Goal: Information Seeking & Learning: Learn about a topic

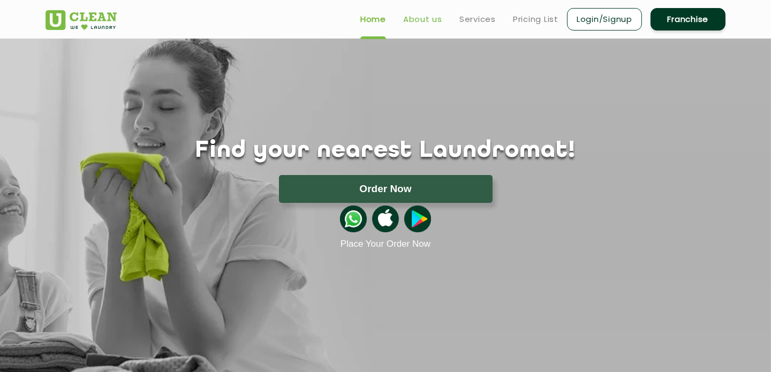
click at [431, 21] on link "About us" at bounding box center [422, 19] width 39 height 13
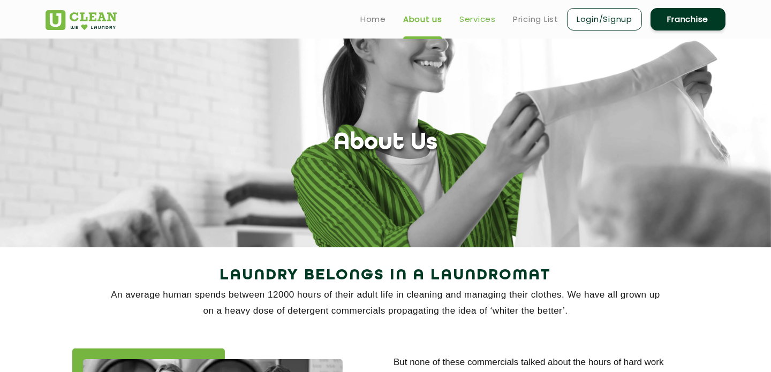
click at [485, 24] on link "Services" at bounding box center [478, 19] width 36 height 13
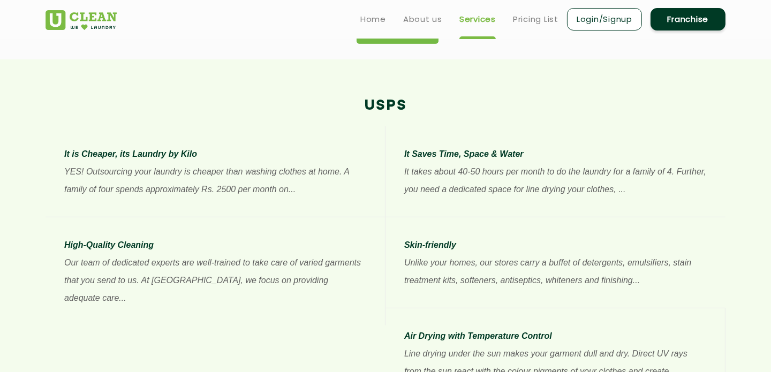
scroll to position [736, 0]
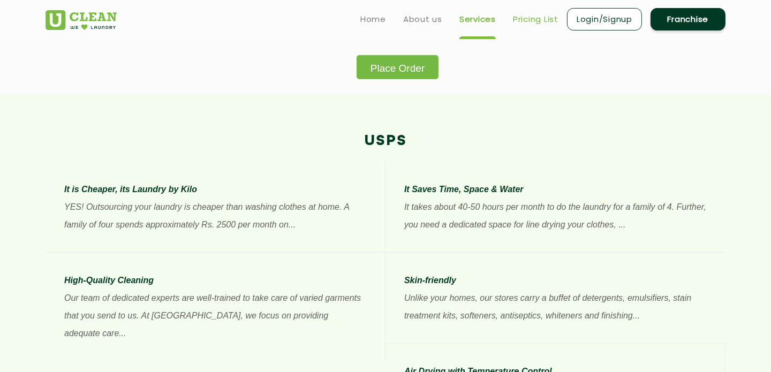
click at [531, 22] on link "Pricing List" at bounding box center [536, 19] width 46 height 13
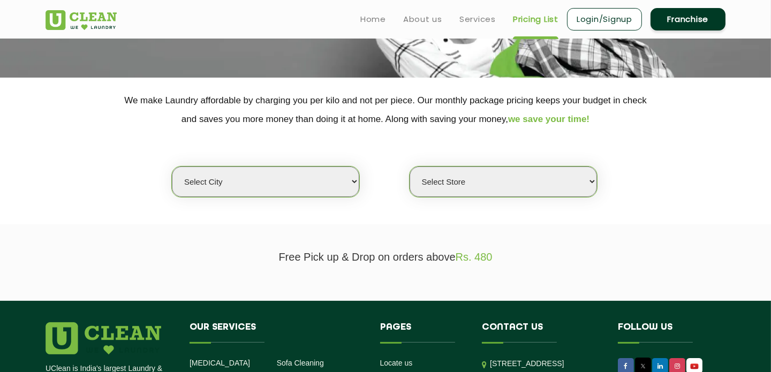
scroll to position [169, 0]
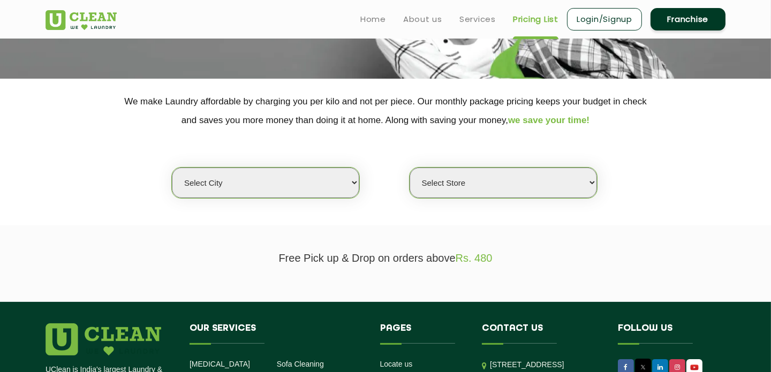
click at [354, 184] on select "Select city [GEOGRAPHIC_DATA] [GEOGRAPHIC_DATA] [GEOGRAPHIC_DATA] [GEOGRAPHIC_D…" at bounding box center [265, 183] width 187 height 31
select select "11"
click at [172, 168] on select "Select city [GEOGRAPHIC_DATA] [GEOGRAPHIC_DATA] [GEOGRAPHIC_DATA] [GEOGRAPHIC_D…" at bounding box center [265, 183] width 187 height 31
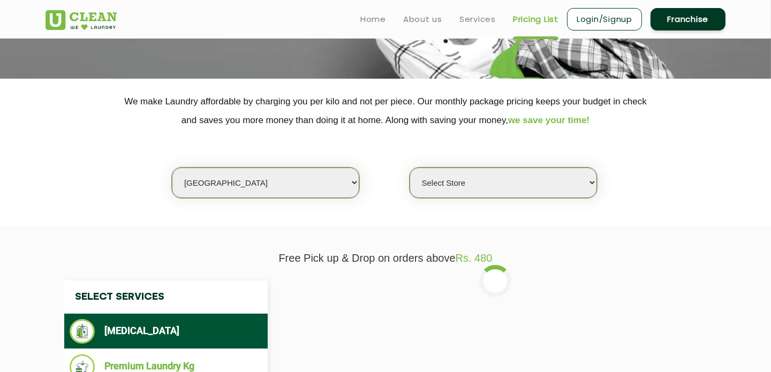
click at [575, 179] on select "Select Store [GEOGRAPHIC_DATA][PERSON_NAME] UClean Navalur UClean Chitlapakkam …" at bounding box center [503, 183] width 187 height 31
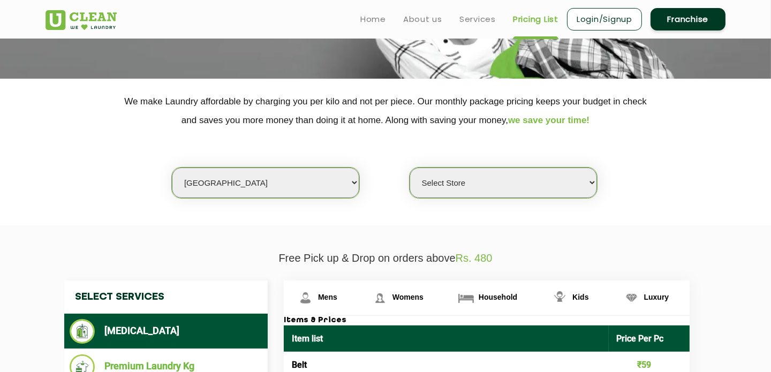
select select "362"
click at [410, 168] on select "Select Store [GEOGRAPHIC_DATA][PERSON_NAME] UClean Navalur UClean Chitlapakkam …" at bounding box center [503, 183] width 187 height 31
click at [416, 295] on span "Womens" at bounding box center [408, 297] width 31 height 9
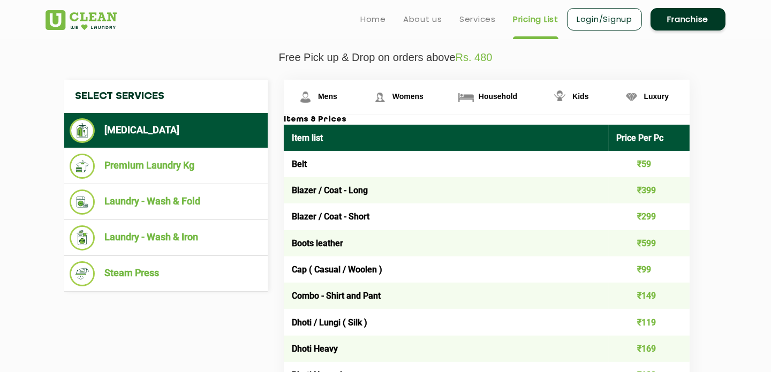
scroll to position [344, 0]
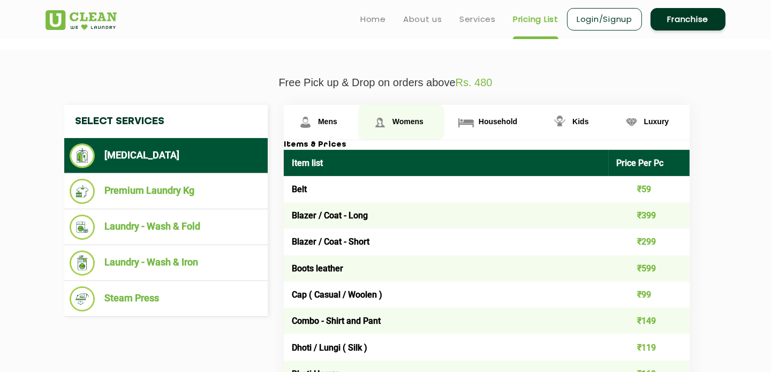
click at [408, 121] on span "Womens" at bounding box center [408, 121] width 31 height 9
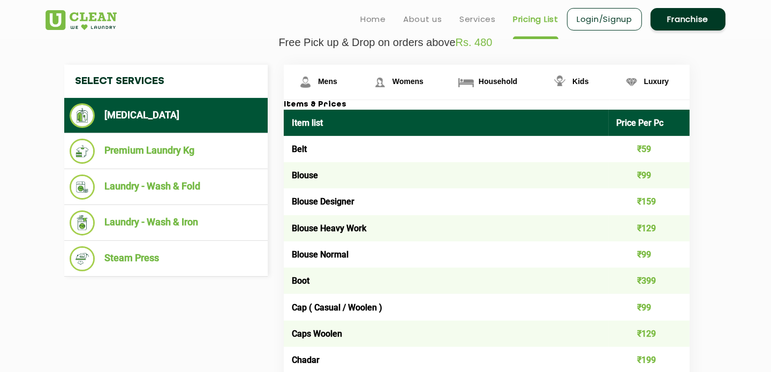
scroll to position [375, 0]
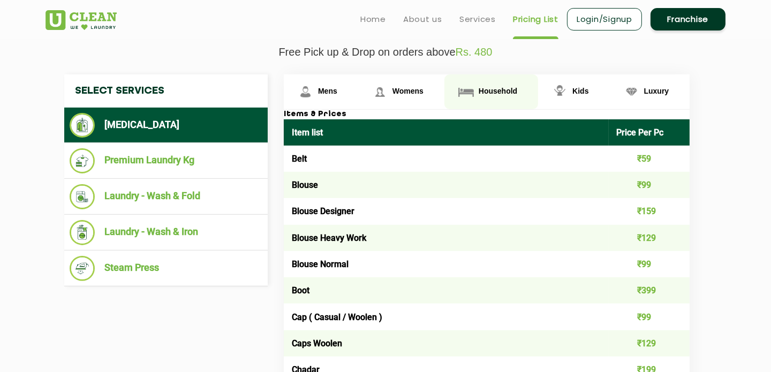
click at [485, 89] on span "Household" at bounding box center [498, 91] width 39 height 9
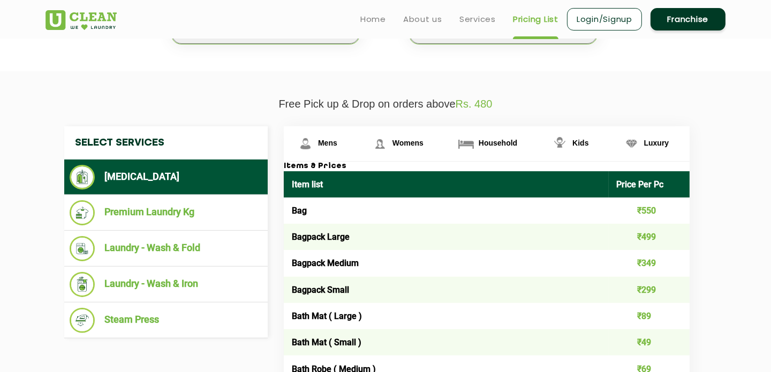
scroll to position [286, 0]
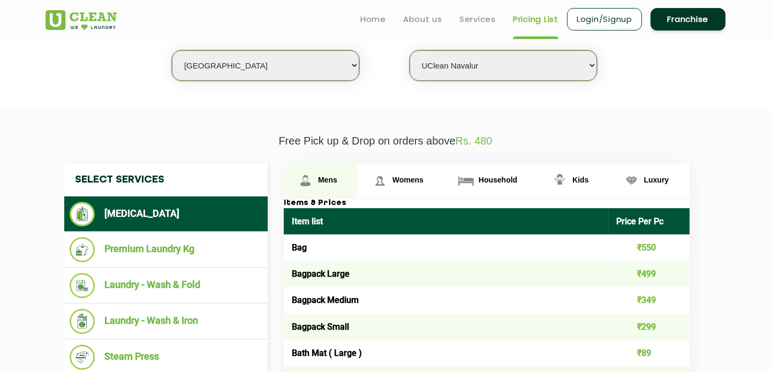
click at [325, 177] on span "Mens" at bounding box center [327, 180] width 19 height 9
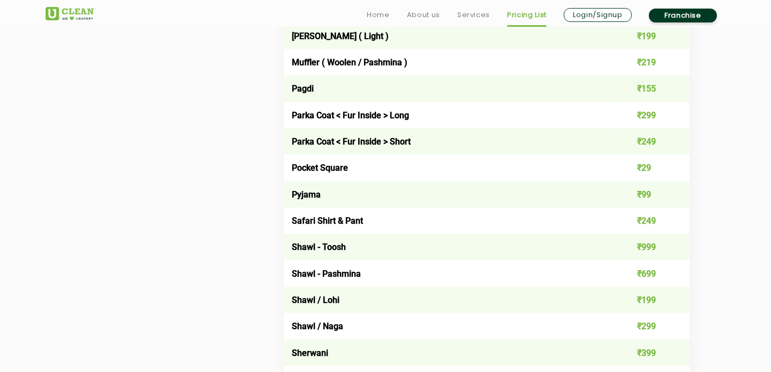
scroll to position [1589, 0]
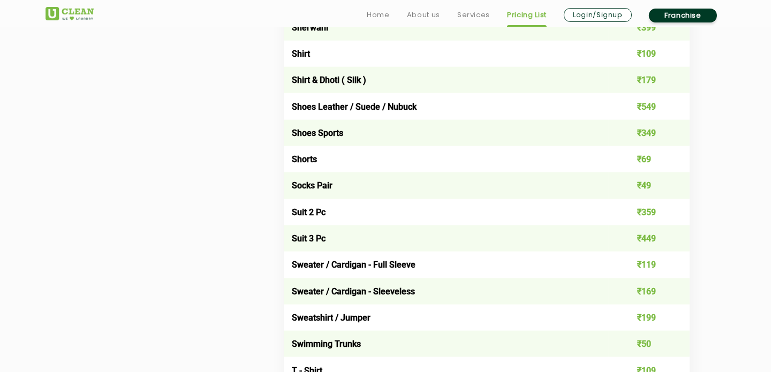
click at [577, 105] on td "Shoes Leather / Suede / Nubuck" at bounding box center [446, 106] width 325 height 26
click at [419, 107] on td "Shoes Leather / Suede / Nubuck" at bounding box center [446, 106] width 325 height 26
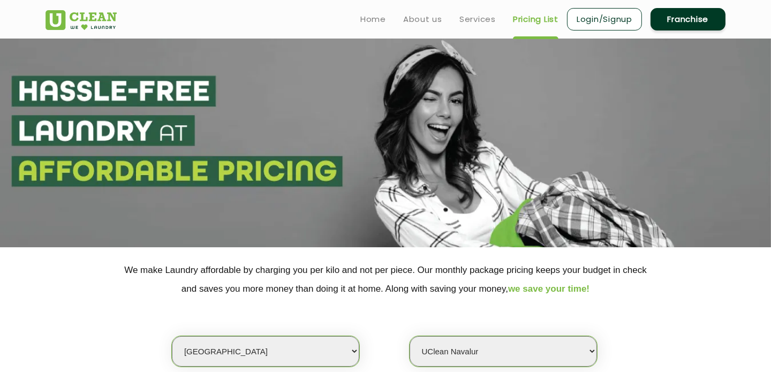
scroll to position [326, 0]
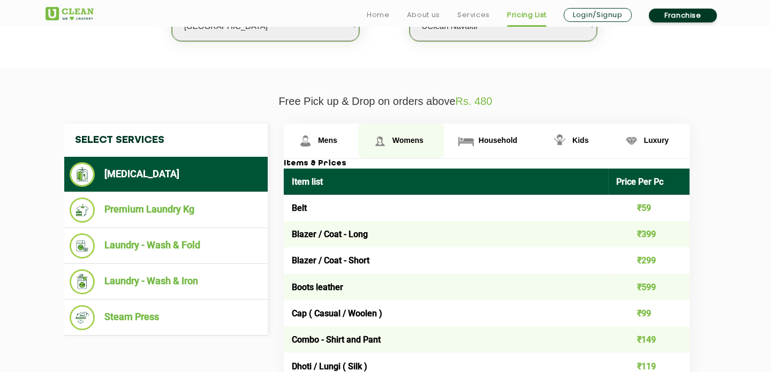
click at [417, 140] on span "Womens" at bounding box center [408, 140] width 31 height 9
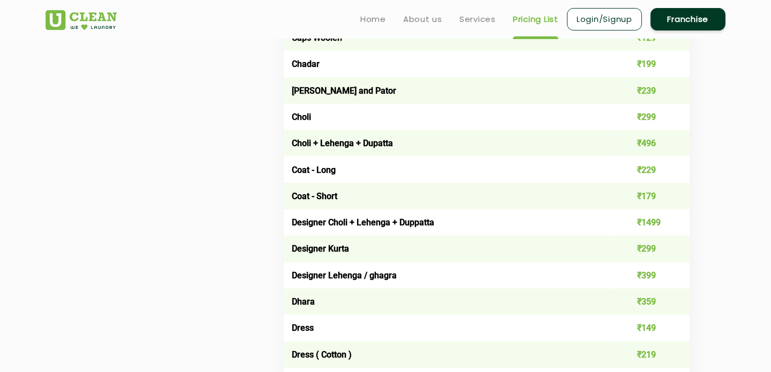
scroll to position [0, 0]
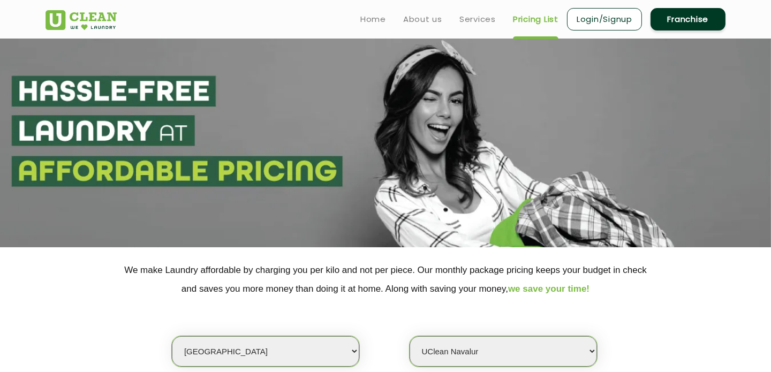
click at [768, 39] on section at bounding box center [385, 143] width 771 height 209
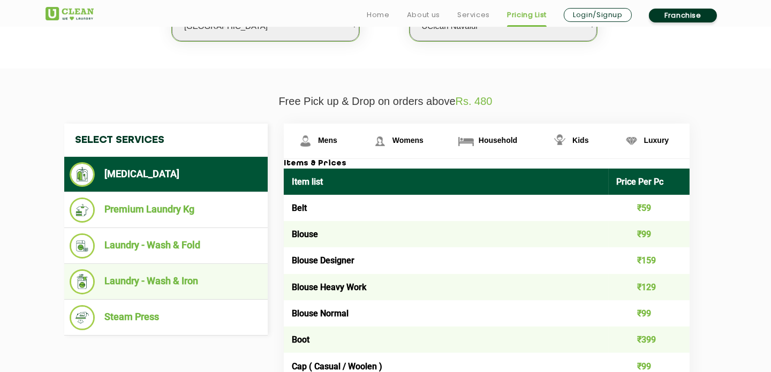
click at [224, 291] on li "Laundry - Wash & Iron" at bounding box center [166, 281] width 193 height 25
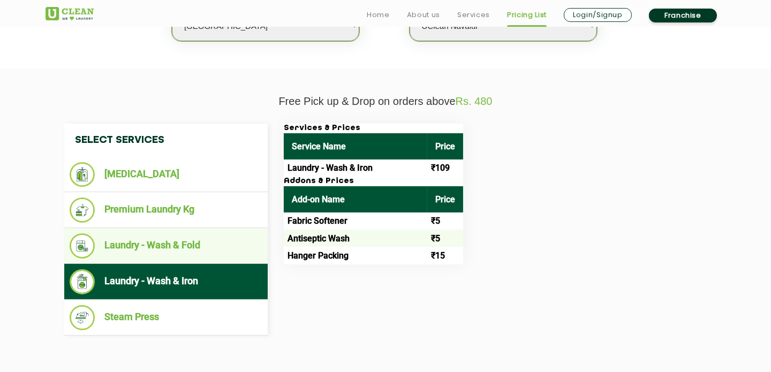
click at [223, 258] on ul "Laundry - Wash & Fold" at bounding box center [166, 246] width 204 height 36
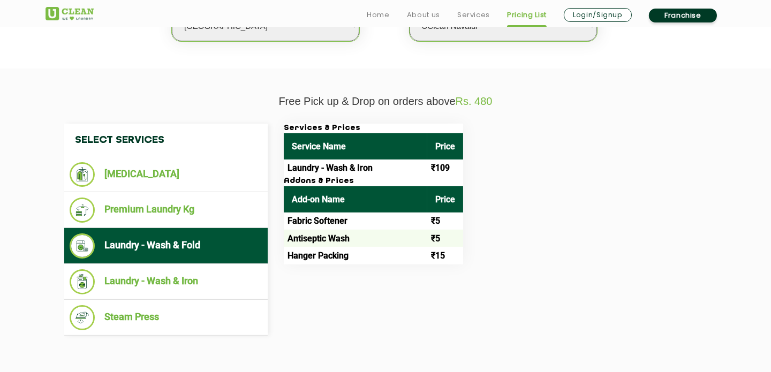
click at [223, 255] on li "Laundry - Wash & Fold" at bounding box center [166, 246] width 193 height 25
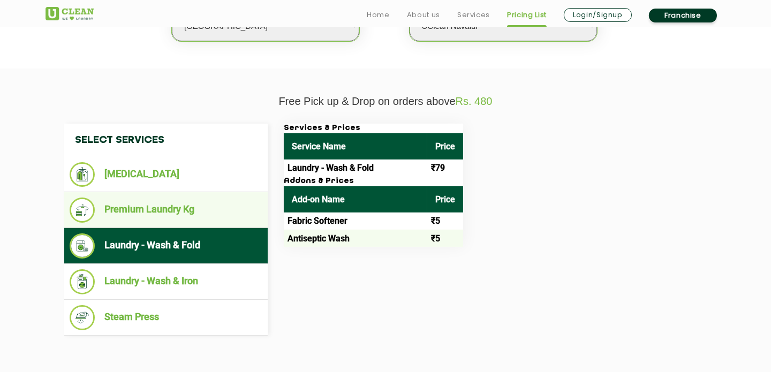
click at [233, 217] on li "Premium Laundry Kg" at bounding box center [166, 210] width 193 height 25
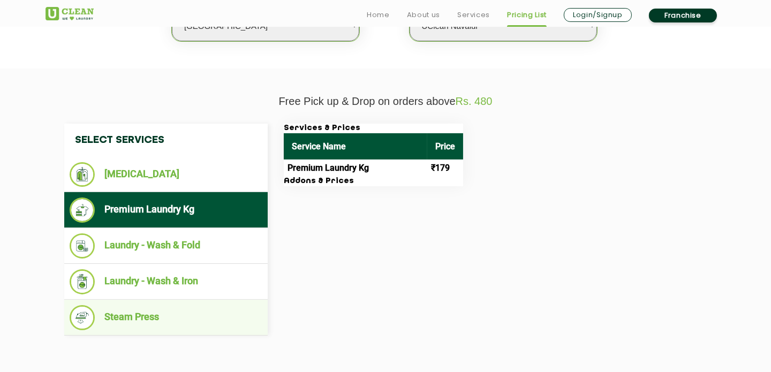
click at [199, 313] on li "Steam Press" at bounding box center [166, 317] width 193 height 25
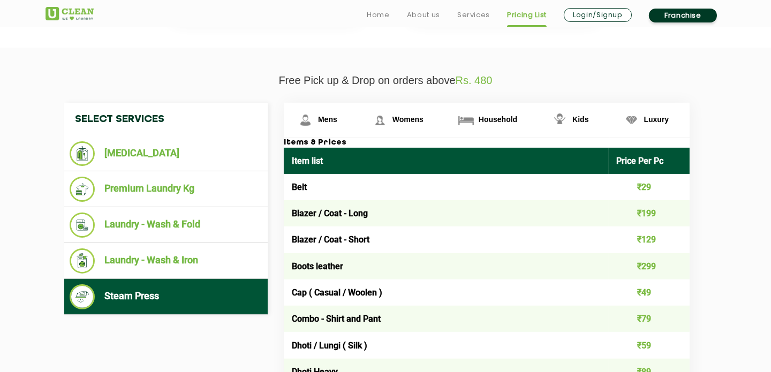
scroll to position [353, 0]
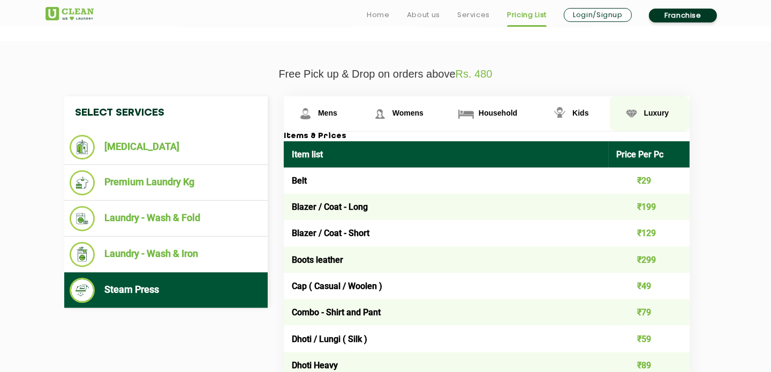
click at [667, 114] on span "Luxury" at bounding box center [656, 113] width 25 height 9
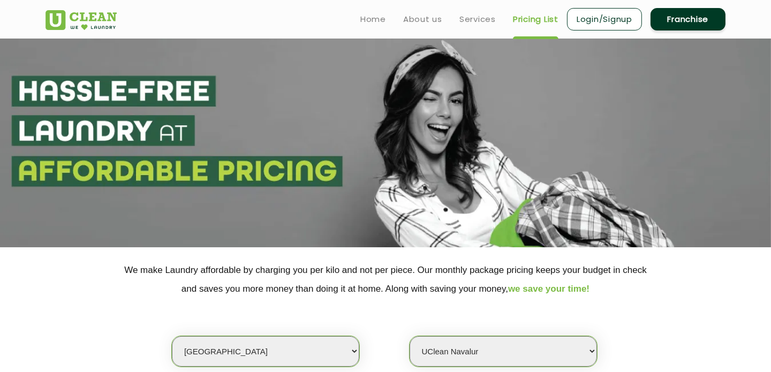
scroll to position [326, 0]
